Goal: Find specific page/section: Find specific page/section

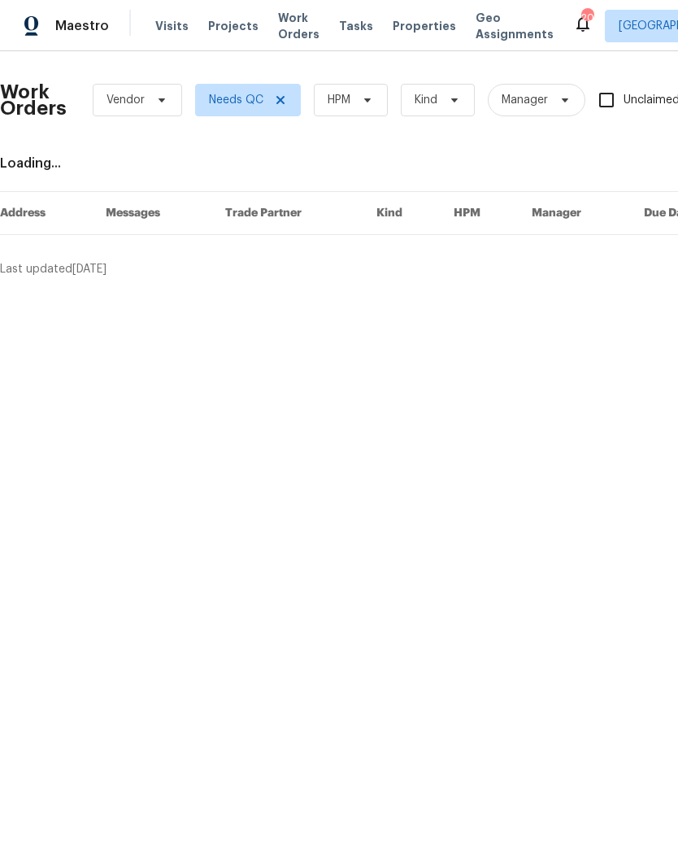
click at [229, 29] on span "Projects" at bounding box center [233, 26] width 50 height 16
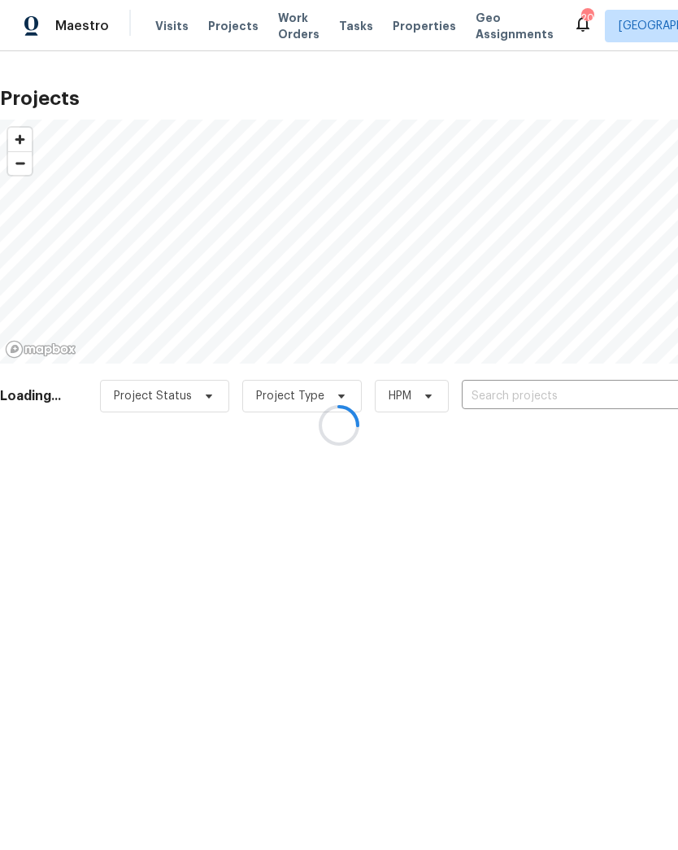
click at [521, 388] on div at bounding box center [339, 425] width 678 height 850
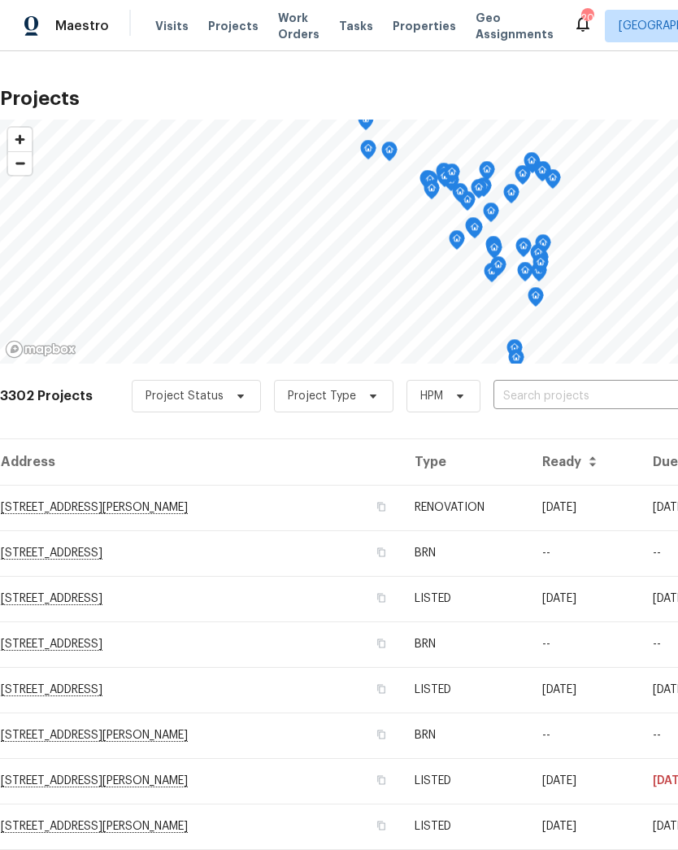
click at [536, 388] on input "text" at bounding box center [587, 396] width 186 height 25
type input "d"
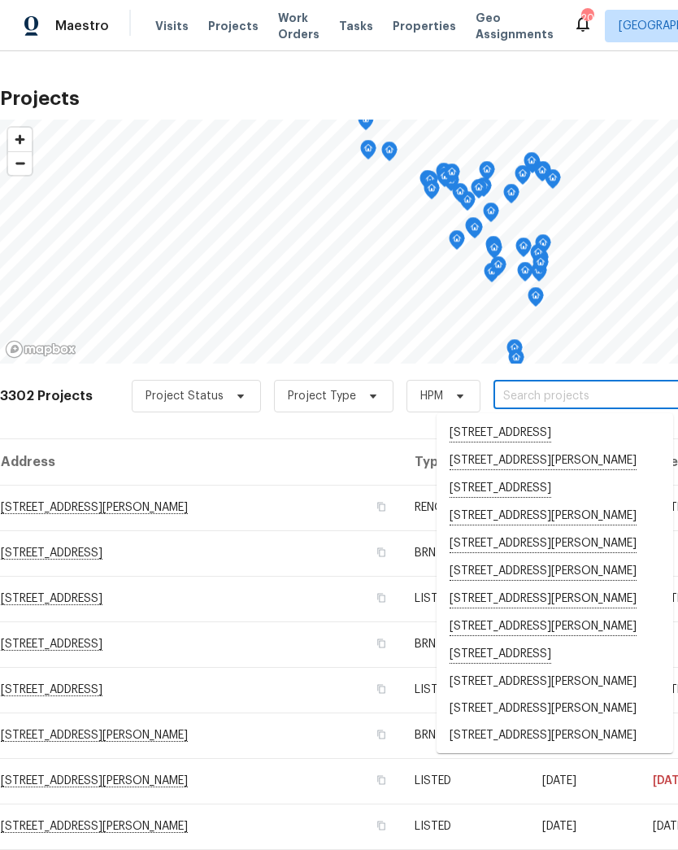
type input "c"
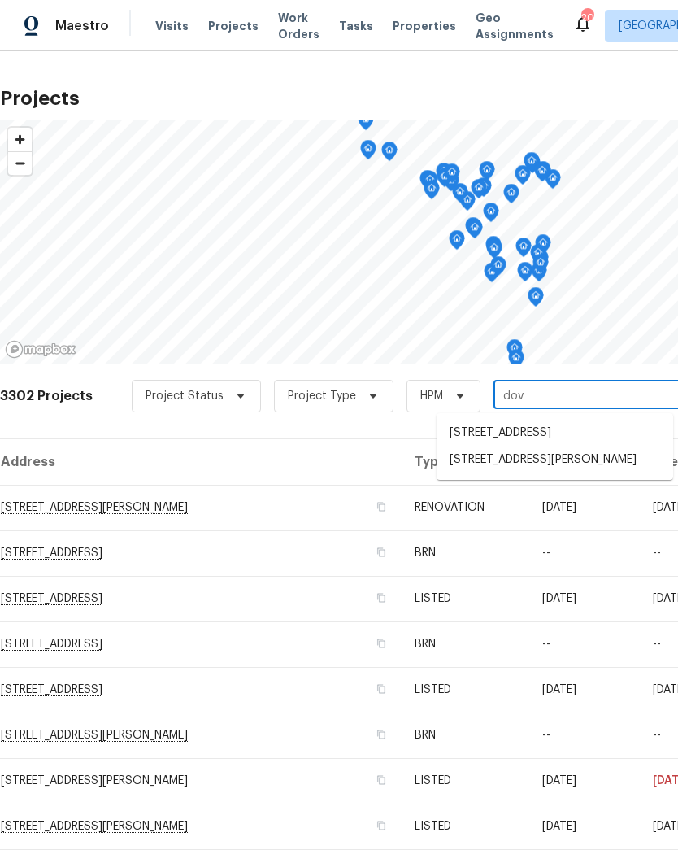
type input "dove"
click at [554, 475] on li "[STREET_ADDRESS][PERSON_NAME]" at bounding box center [555, 461] width 237 height 28
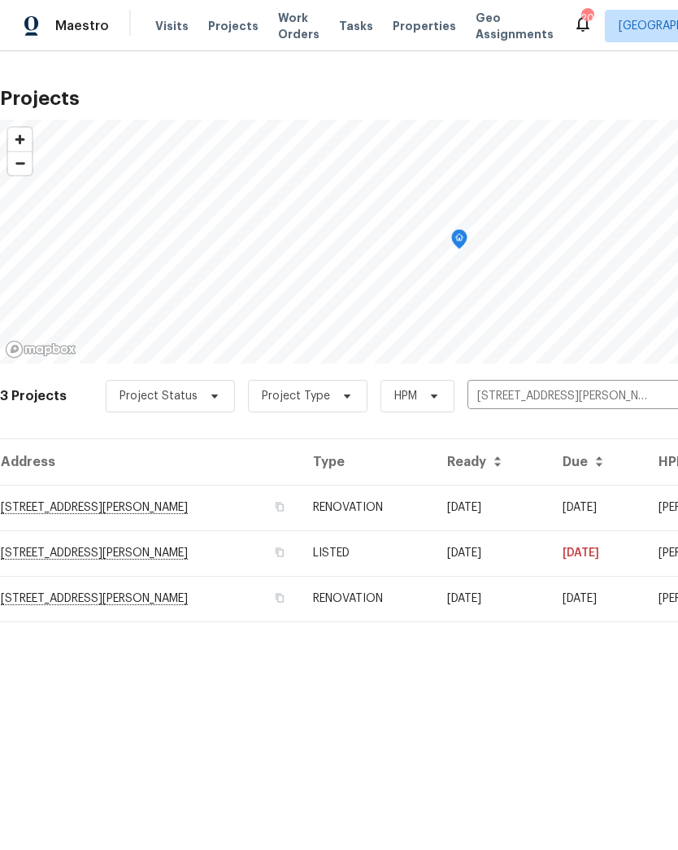
click at [233, 523] on td "[STREET_ADDRESS][PERSON_NAME]" at bounding box center [150, 508] width 300 height 46
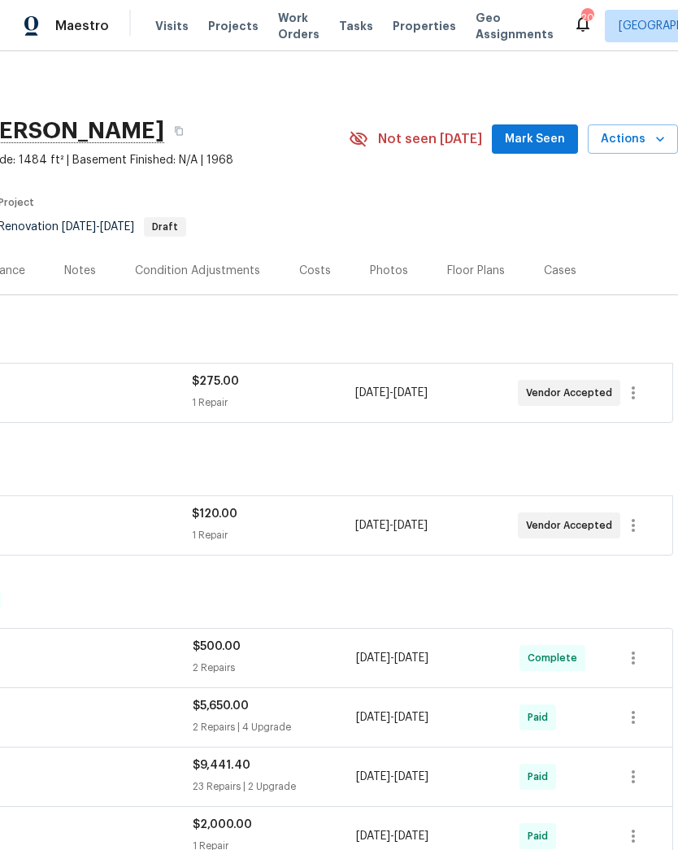
scroll to position [0, 241]
click at [424, 396] on span "[DATE]" at bounding box center [411, 392] width 34 height 11
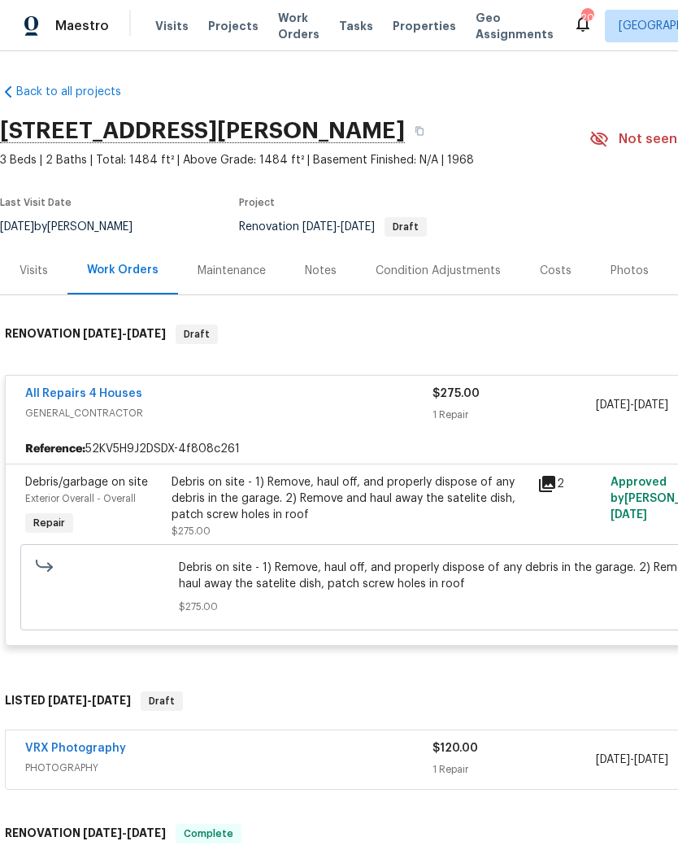
scroll to position [0, 0]
